Goal: Task Accomplishment & Management: Complete application form

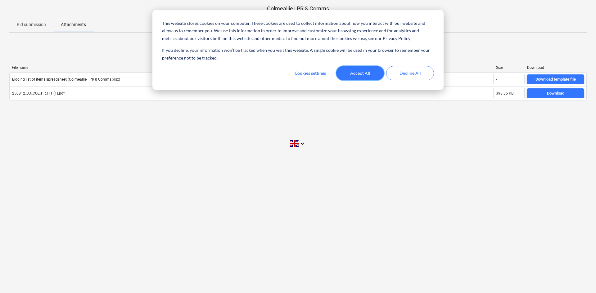
click at [370, 74] on button "Accept All" at bounding box center [360, 73] width 48 height 14
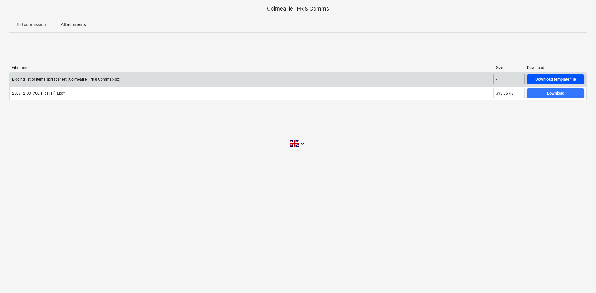
click at [539, 82] on div "Download template file" at bounding box center [556, 79] width 40 height 7
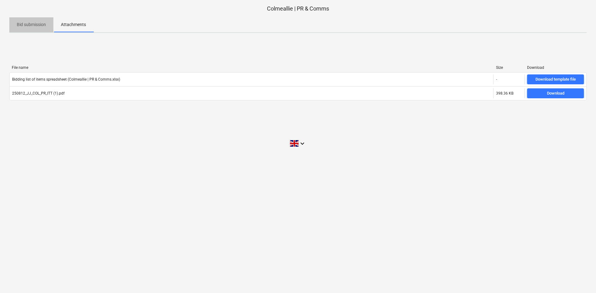
click at [34, 23] on p "Bid submission" at bounding box center [31, 24] width 29 height 7
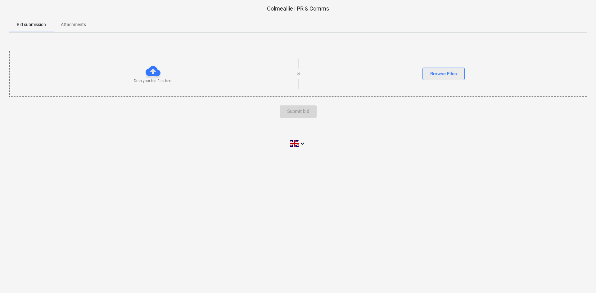
click at [444, 76] on div "Browse Files" at bounding box center [443, 74] width 27 height 8
click at [451, 75] on div "Browse Files" at bounding box center [443, 74] width 27 height 8
click at [431, 76] on div "Browse Files" at bounding box center [443, 74] width 27 height 8
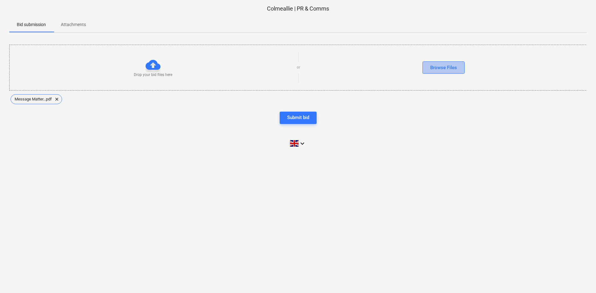
click at [434, 70] on div "Browse Files" at bounding box center [443, 68] width 27 height 8
click at [305, 118] on div "Submit bid" at bounding box center [298, 118] width 22 height 8
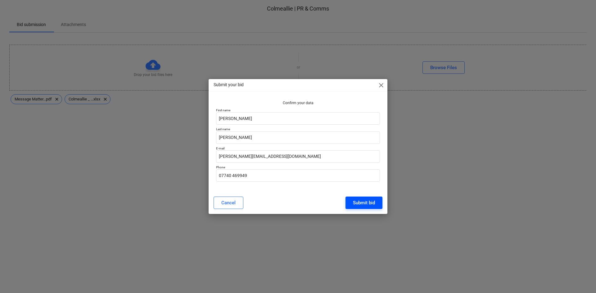
click at [360, 205] on div "Submit bid" at bounding box center [364, 203] width 22 height 8
